Goal: Transaction & Acquisition: Obtain resource

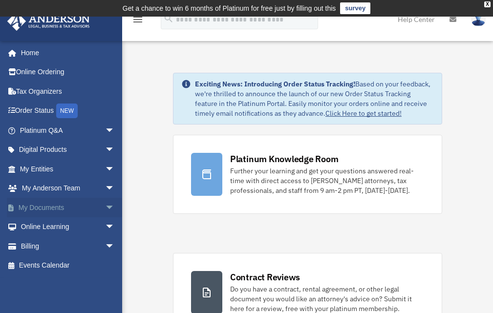
click at [105, 206] on span "arrow_drop_down" at bounding box center [115, 208] width 20 height 20
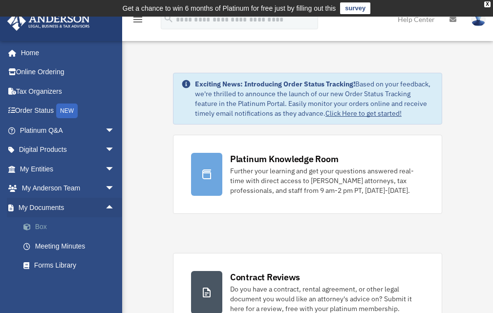
click at [42, 227] on link "Box" at bounding box center [72, 227] width 116 height 20
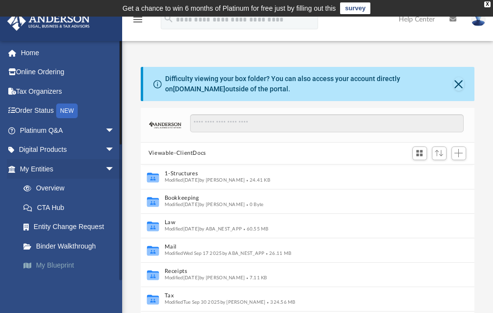
click at [53, 267] on link "My Blueprint" at bounding box center [72, 266] width 116 height 20
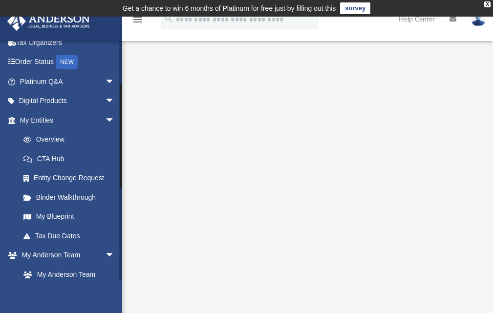
scroll to position [195, 0]
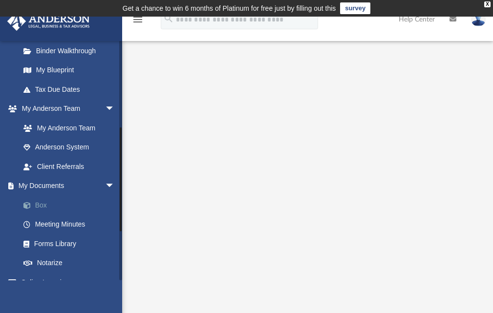
click at [42, 206] on link "Box" at bounding box center [72, 205] width 116 height 20
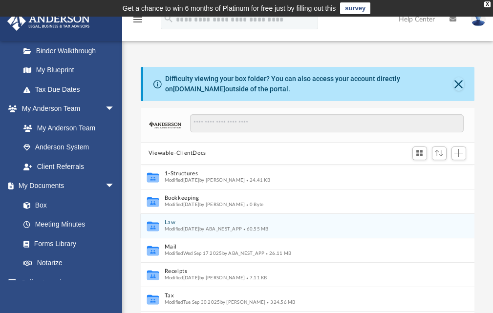
click at [242, 232] on div "Modified [DATE] by ABA_NEST_APP 60.55 MB" at bounding box center [297, 229] width 266 height 6
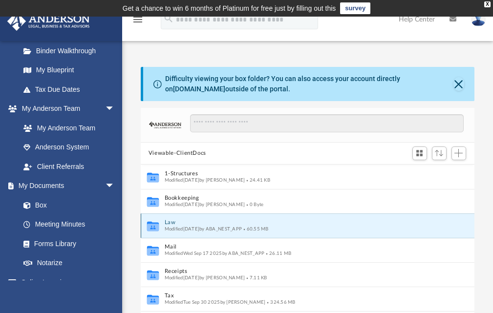
click at [230, 226] on div "Modified [DATE] by ABA_NEST_APP 60.55 MB" at bounding box center [297, 229] width 266 height 6
click at [309, 224] on button "Law" at bounding box center [297, 222] width 266 height 6
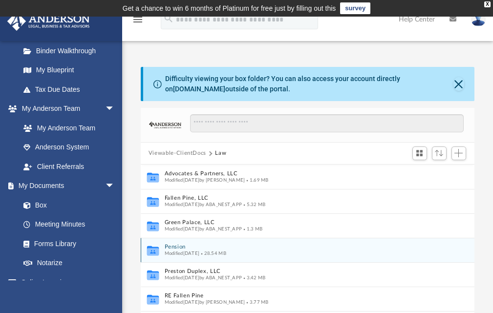
click at [265, 249] on button "Pension" at bounding box center [297, 247] width 266 height 6
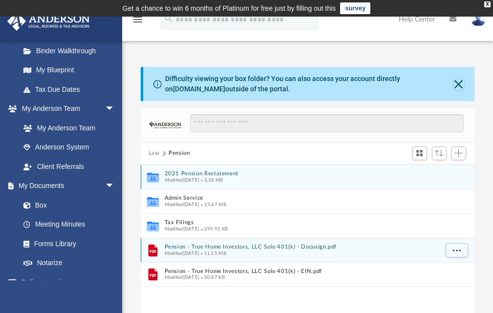
scroll to position [49, 0]
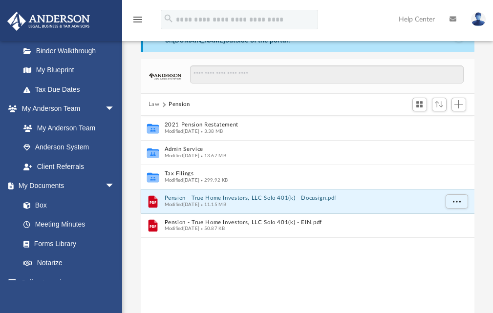
click at [303, 201] on button "Pension - True Home Investors, LLC Solo 401(k) - Docusign.pdf" at bounding box center [300, 198] width 273 height 6
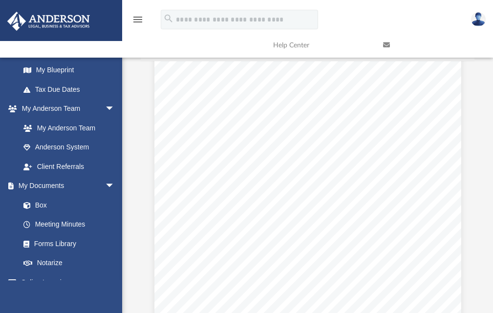
scroll to position [0, 0]
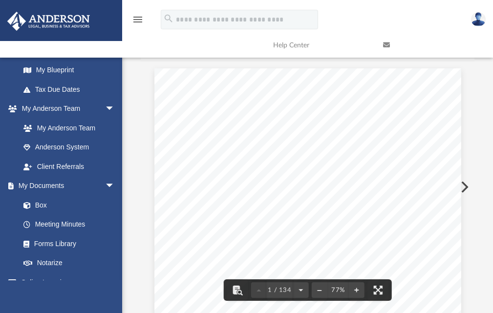
click at [437, 101] on div "True Home Investors, LLC Solo 401 k Plan Plan Highlights IMPORTANT: This is a s…" at bounding box center [307, 266] width 307 height 397
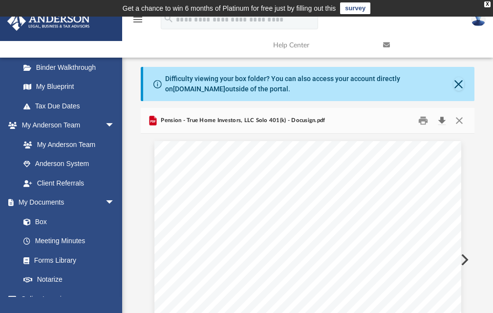
click at [443, 119] on button "Download" at bounding box center [442, 120] width 18 height 15
